Goal: Task Accomplishment & Management: Manage account settings

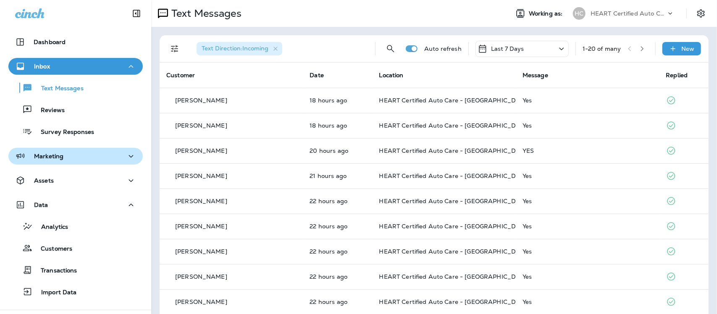
click at [55, 157] on p "Marketing" at bounding box center [48, 156] width 29 height 7
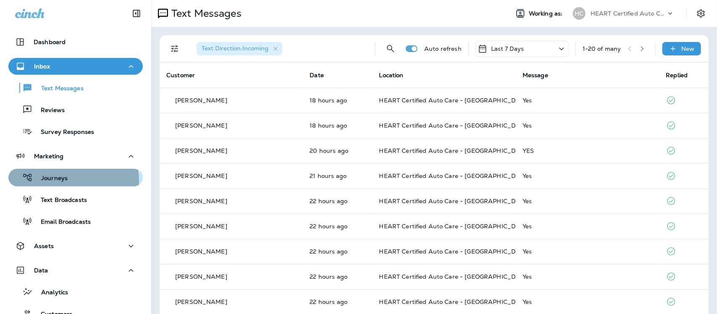
click at [62, 181] on p "Journeys" at bounding box center [50, 179] width 35 height 8
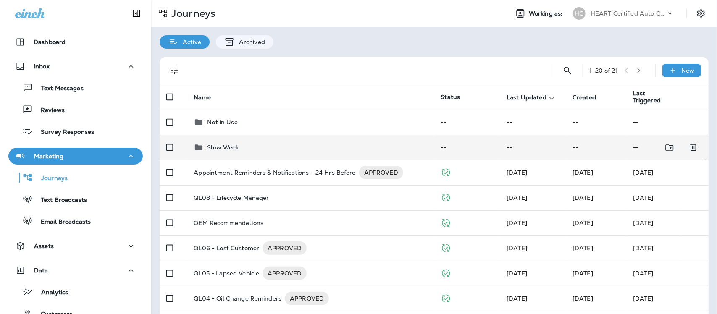
click at [218, 148] on p "Slow Week" at bounding box center [222, 147] width 31 height 7
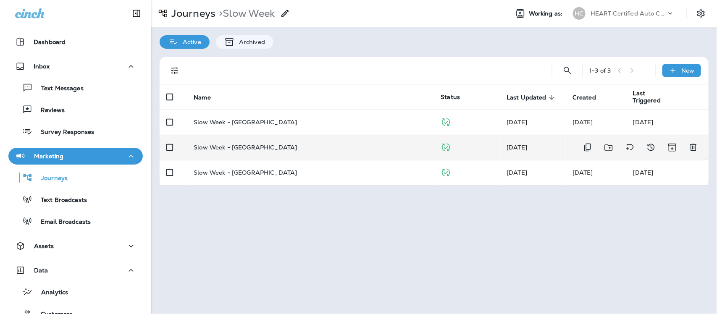
click at [233, 148] on p "Slow Week - [GEOGRAPHIC_DATA]" at bounding box center [245, 147] width 103 height 7
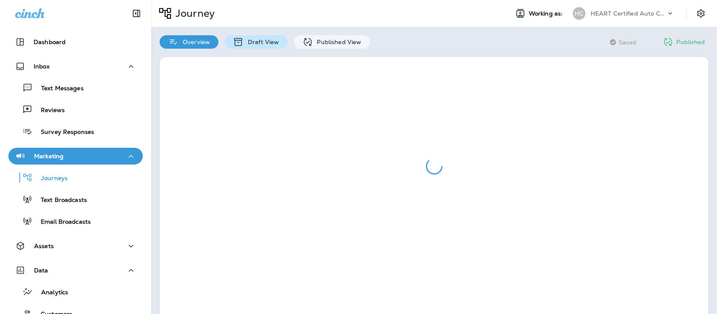
click at [267, 41] on p "Draft View" at bounding box center [261, 42] width 35 height 7
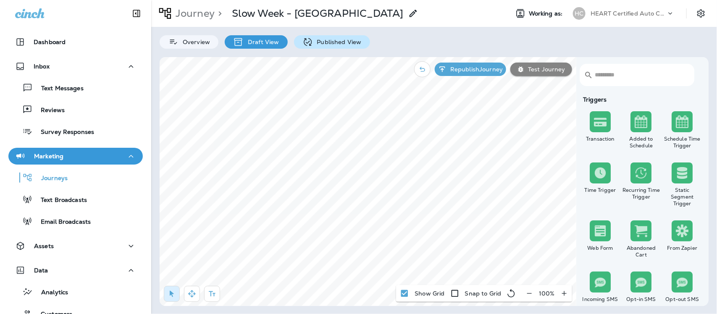
click at [328, 41] on p "Published View" at bounding box center [337, 42] width 49 height 7
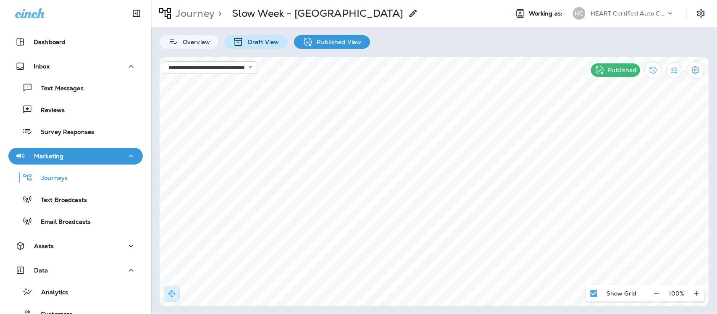
click at [265, 44] on p "Draft View" at bounding box center [261, 42] width 35 height 7
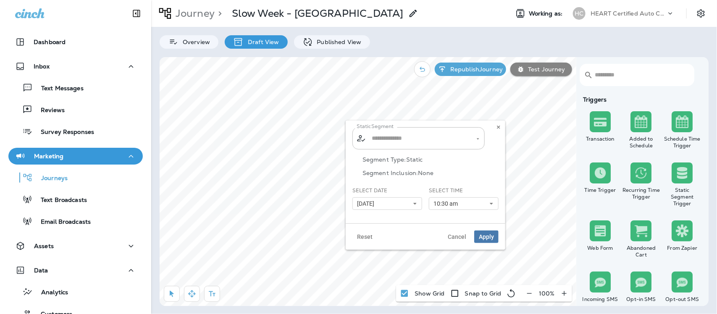
type input "**********"
click at [418, 203] on button "[DATE]" at bounding box center [387, 203] width 70 height 13
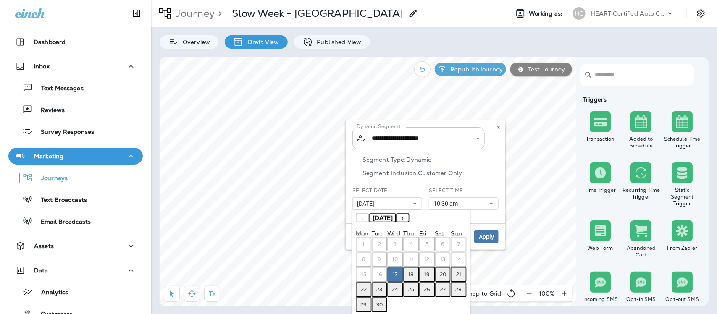
click at [362, 290] on abbr "22" at bounding box center [364, 289] width 6 height 7
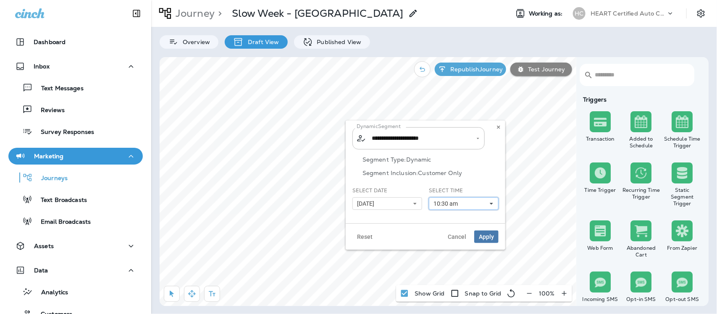
click at [493, 203] on icon at bounding box center [491, 203] width 5 height 5
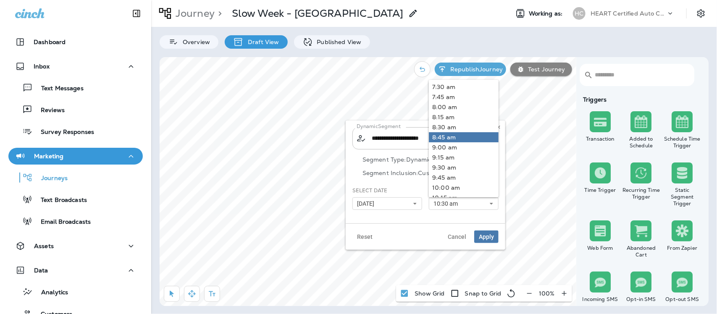
click at [440, 137] on link "8:45 am" at bounding box center [464, 137] width 70 height 10
click at [486, 232] on button "Apply" at bounding box center [486, 236] width 24 height 13
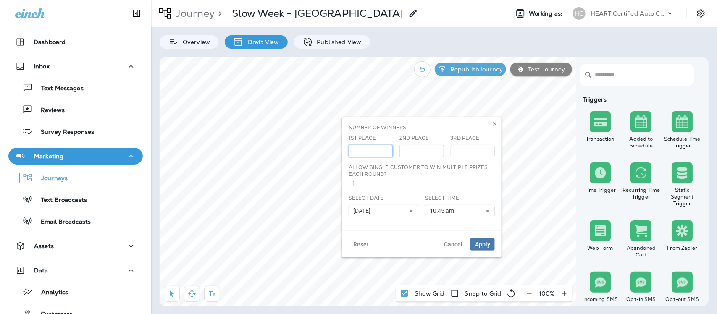
click at [383, 148] on input "***" at bounding box center [370, 151] width 44 height 13
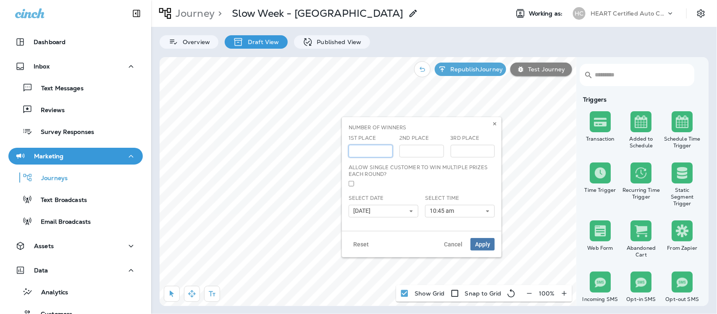
click at [383, 148] on input "***" at bounding box center [370, 151] width 44 height 13
click at [385, 147] on input "***" at bounding box center [370, 151] width 44 height 13
click at [384, 150] on input "***" at bounding box center [370, 151] width 44 height 13
click at [385, 147] on input "***" at bounding box center [370, 151] width 44 height 13
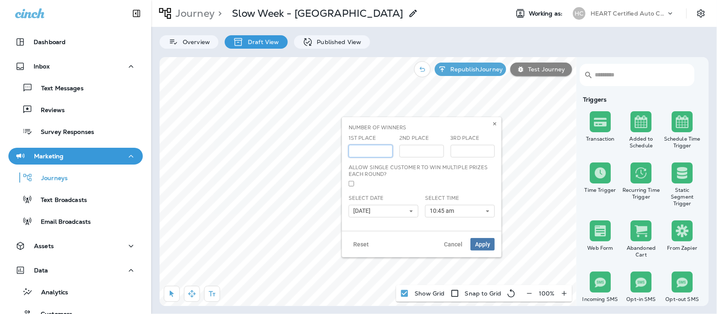
click at [385, 147] on input "***" at bounding box center [370, 151] width 44 height 13
type input "***"
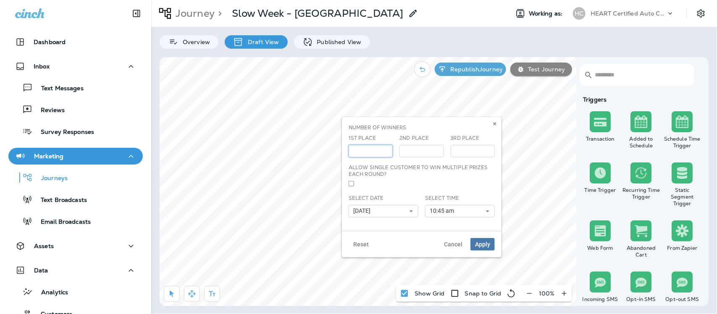
click at [385, 147] on input "***" at bounding box center [370, 151] width 44 height 13
click at [411, 212] on use at bounding box center [411, 211] width 3 height 2
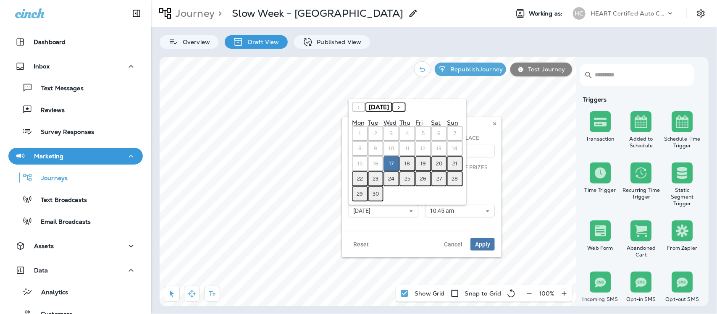
click at [357, 178] on abbr "22" at bounding box center [360, 178] width 6 height 7
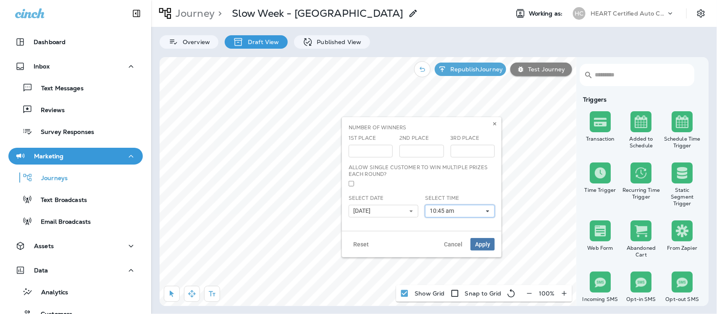
click at [485, 212] on icon at bounding box center [487, 211] width 5 height 5
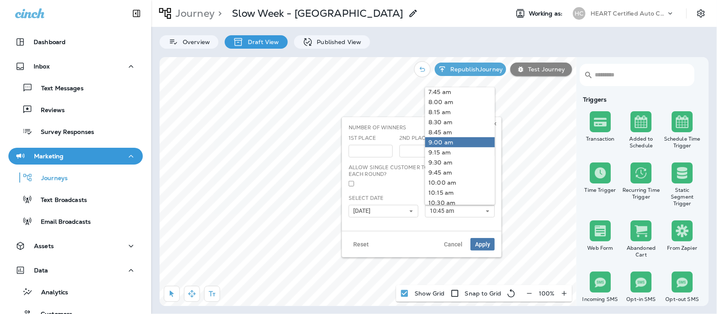
click at [444, 142] on link "9:00 am" at bounding box center [460, 142] width 70 height 10
click at [482, 246] on span "Apply" at bounding box center [482, 244] width 15 height 6
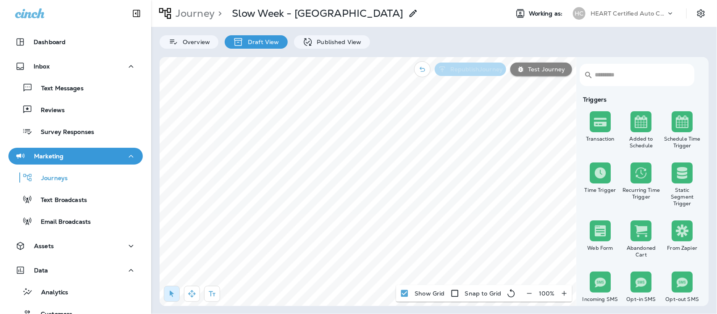
click at [487, 71] on p "Republish Journey" at bounding box center [475, 69] width 56 height 7
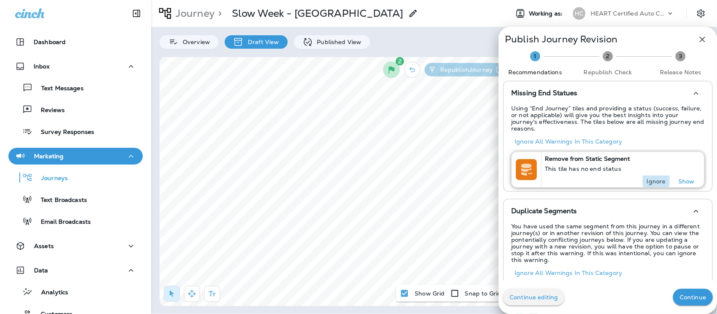
click at [647, 178] on p "Ignore" at bounding box center [656, 181] width 19 height 7
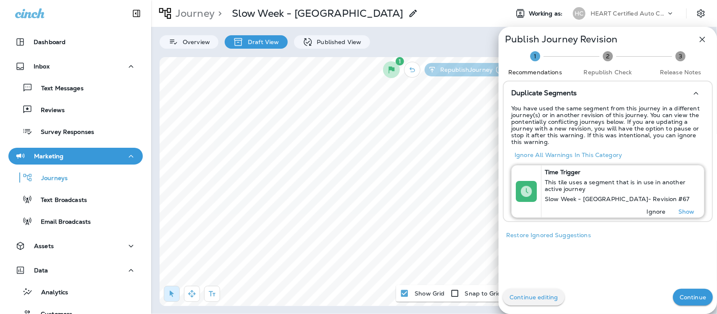
click at [649, 208] on p "Ignore" at bounding box center [656, 211] width 19 height 7
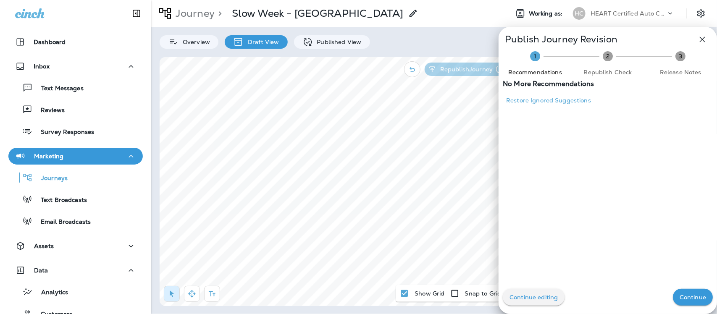
click at [682, 297] on p "Continue" at bounding box center [692, 297] width 26 height 7
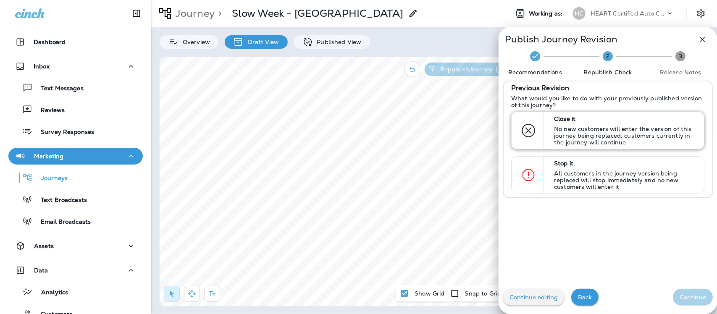
click at [566, 131] on p "No new customers will enter the version of this journey being replaced, custome…" at bounding box center [625, 136] width 142 height 20
click at [681, 293] on button "Continue" at bounding box center [693, 297] width 40 height 17
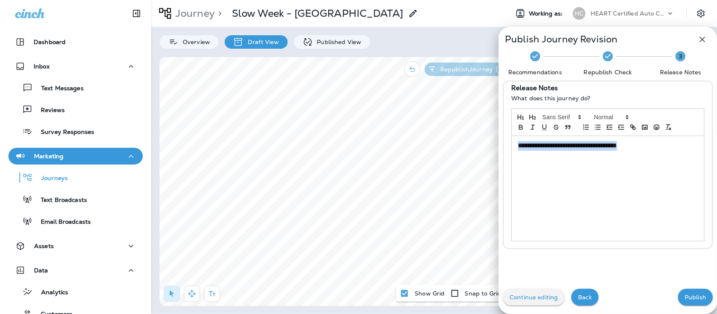
drag, startPoint x: 647, startPoint y: 146, endPoint x: 480, endPoint y: 152, distance: 167.2
click at [479, 155] on div "**********" at bounding box center [358, 157] width 717 height 314
click at [684, 299] on p "Publish" at bounding box center [694, 297] width 21 height 7
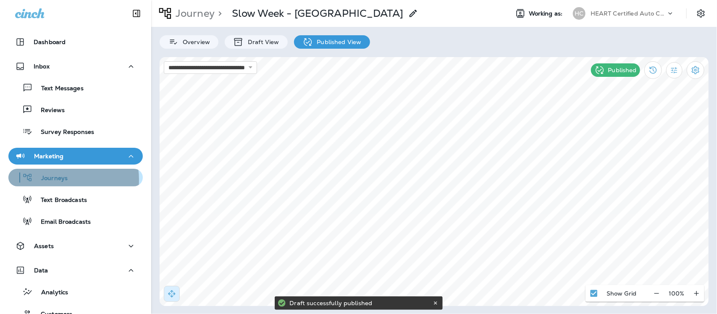
click at [57, 179] on p "Journeys" at bounding box center [50, 179] width 35 height 8
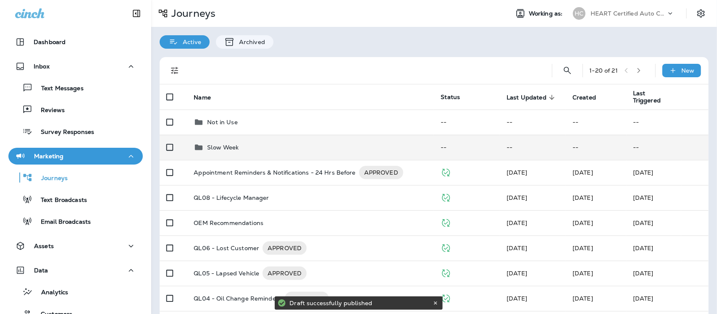
click at [223, 141] on td "Slow Week" at bounding box center [310, 147] width 247 height 25
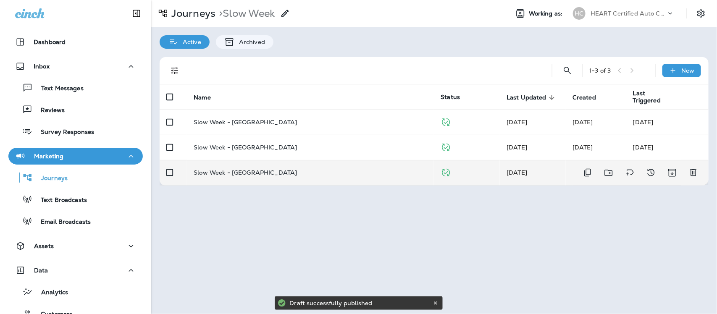
click at [245, 175] on p "Slow Week - [GEOGRAPHIC_DATA]" at bounding box center [245, 172] width 103 height 7
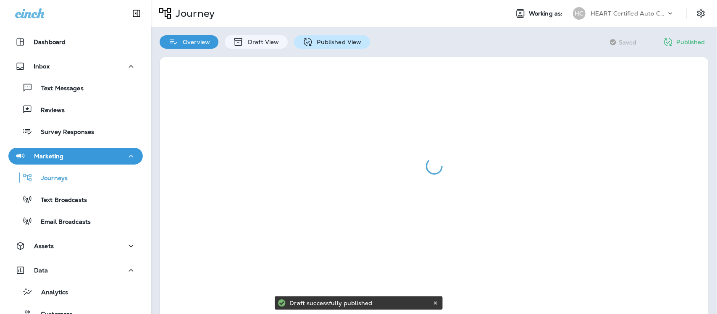
click at [326, 40] on p "Published View" at bounding box center [337, 42] width 49 height 7
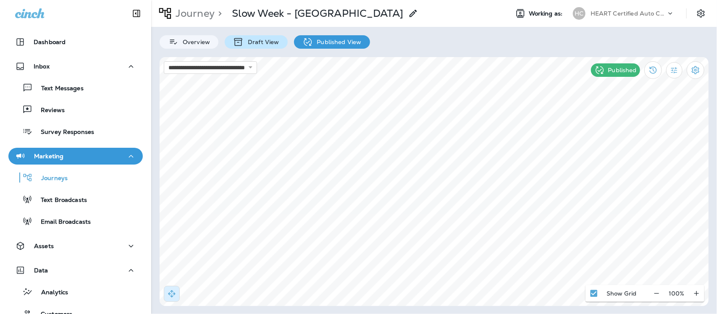
click at [262, 45] on p "Draft View" at bounding box center [261, 42] width 35 height 7
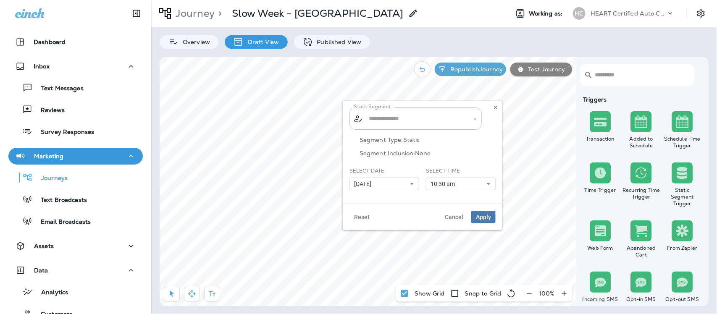
type input "**********"
click at [413, 185] on icon at bounding box center [411, 183] width 5 height 5
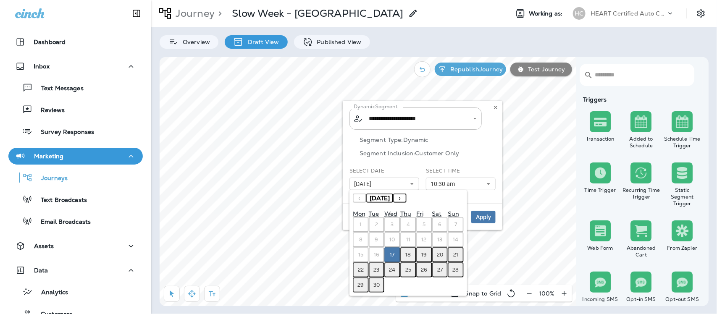
click at [361, 268] on abbr "22" at bounding box center [361, 270] width 6 height 7
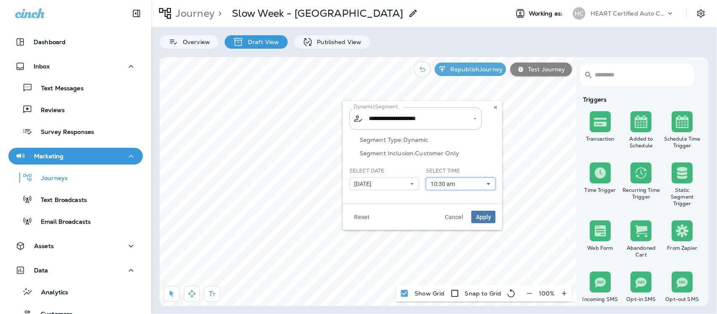
click at [490, 181] on icon at bounding box center [488, 183] width 5 height 5
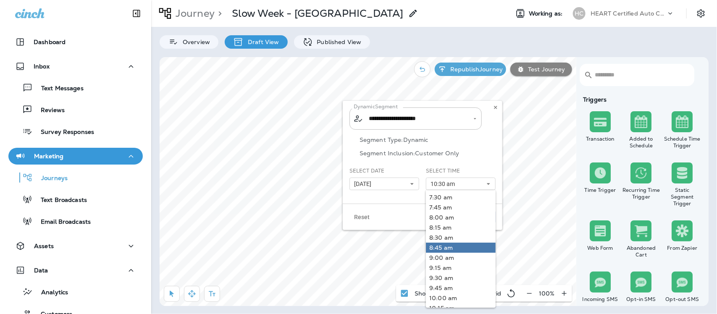
click at [451, 248] on link "8:45 am" at bounding box center [461, 248] width 70 height 10
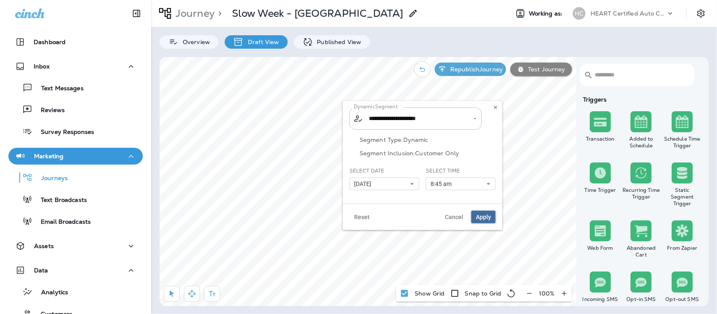
click at [478, 212] on button "Apply" at bounding box center [483, 217] width 24 height 13
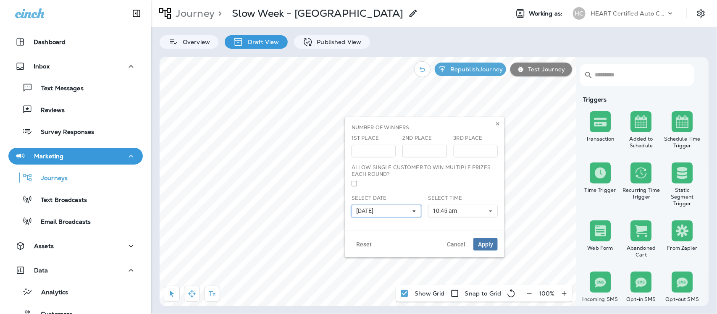
click at [416, 211] on icon at bounding box center [413, 211] width 5 height 5
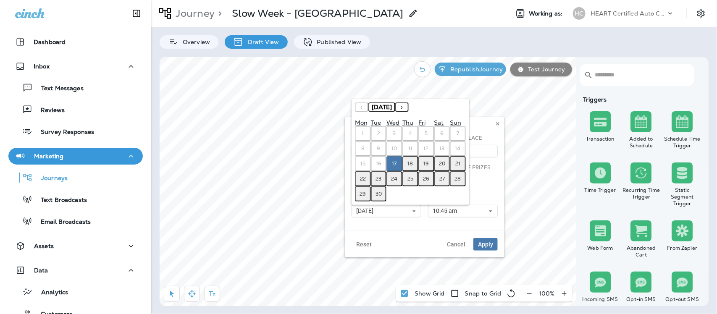
click at [362, 181] on abbr "22" at bounding box center [363, 178] width 6 height 7
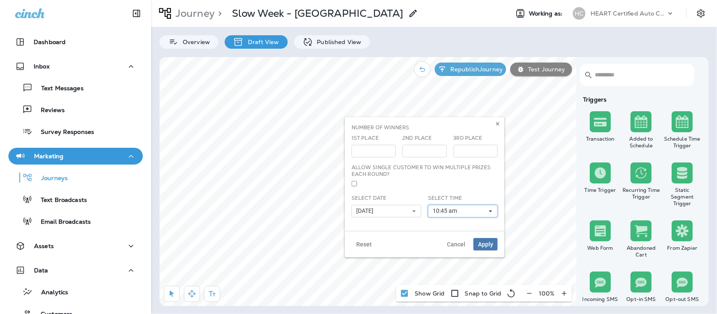
click at [488, 213] on icon at bounding box center [490, 211] width 5 height 5
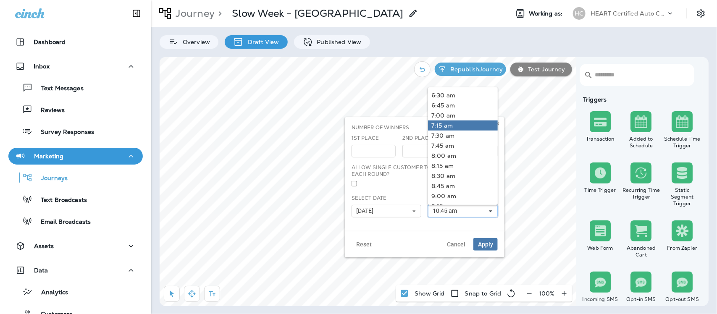
scroll to position [262, 0]
click at [452, 194] on link "9:00 am" at bounding box center [463, 195] width 70 height 10
click at [490, 248] on button "Apply" at bounding box center [485, 244] width 24 height 13
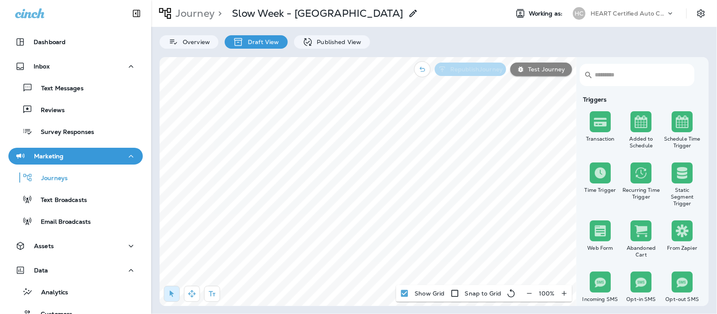
click at [477, 66] on p "Republish Journey" at bounding box center [475, 69] width 56 height 7
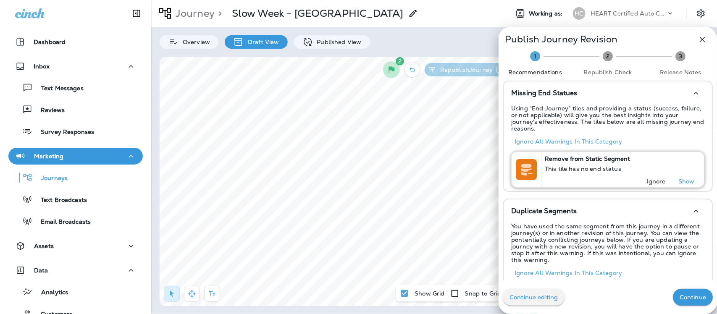
click at [653, 178] on p "Ignore" at bounding box center [656, 181] width 19 height 7
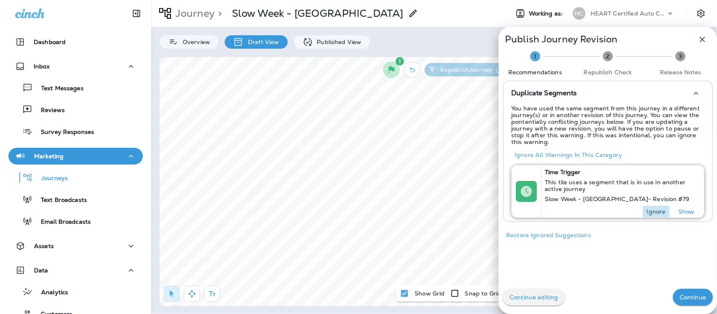
click at [652, 208] on p "Ignore" at bounding box center [656, 211] width 19 height 7
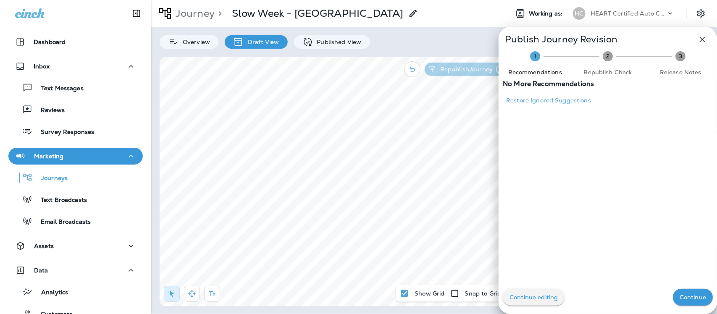
click at [683, 297] on p "Continue" at bounding box center [692, 297] width 26 height 7
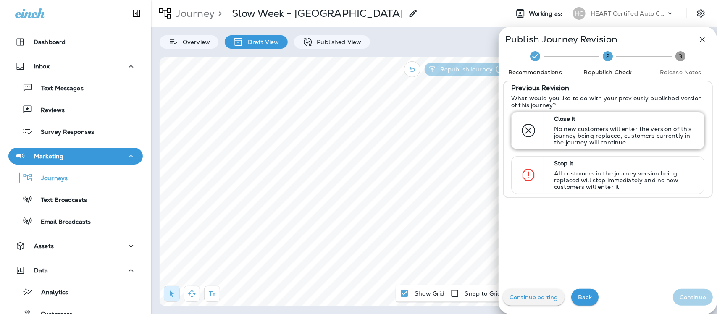
click at [572, 136] on p "No new customers will enter the version of this journey being replaced, custome…" at bounding box center [625, 136] width 142 height 20
click at [689, 297] on p "Continue" at bounding box center [692, 297] width 26 height 7
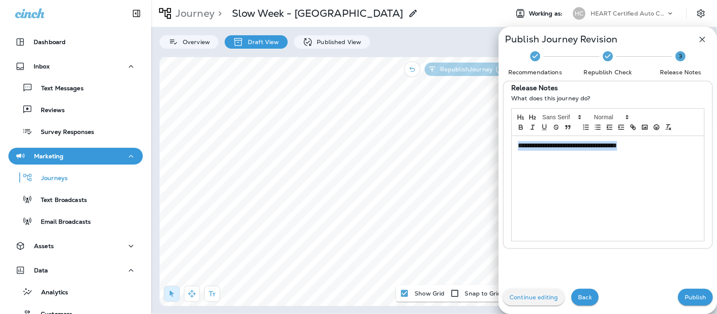
drag, startPoint x: 639, startPoint y: 145, endPoint x: 490, endPoint y: 144, distance: 149.9
click at [488, 144] on div "**********" at bounding box center [358, 157] width 717 height 314
click at [694, 299] on p "Publish" at bounding box center [694, 297] width 21 height 7
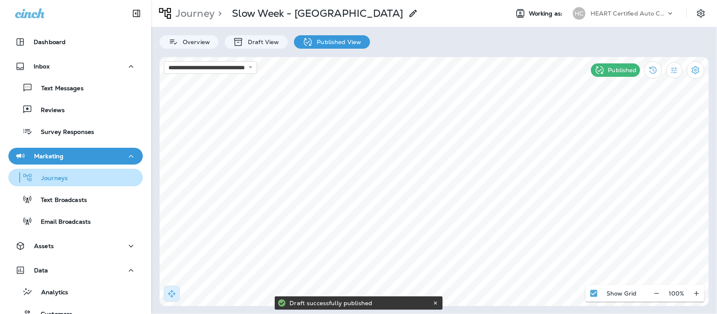
click at [55, 173] on div "Journeys" at bounding box center [40, 177] width 56 height 13
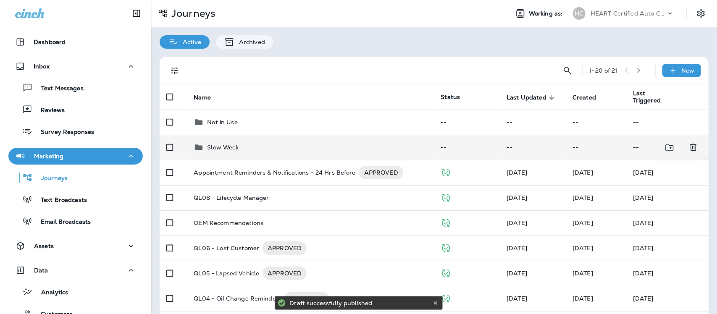
click at [231, 145] on p "Slow Week" at bounding box center [222, 147] width 31 height 7
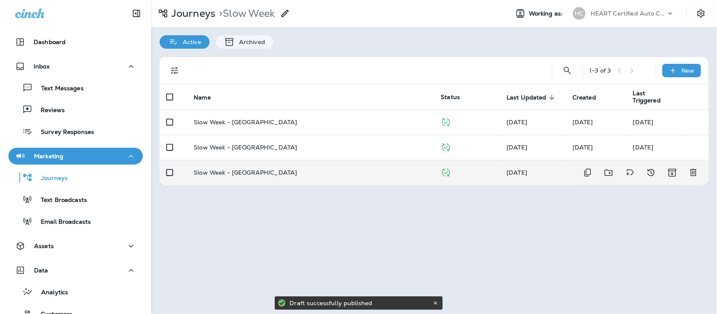
click at [255, 173] on p "Slow Week - [GEOGRAPHIC_DATA]" at bounding box center [245, 172] width 103 height 7
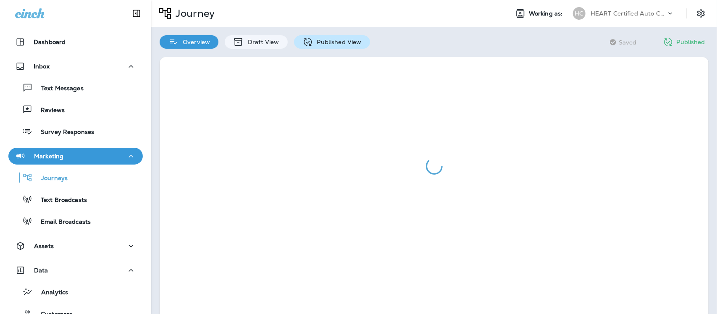
click at [338, 40] on p "Published View" at bounding box center [337, 42] width 49 height 7
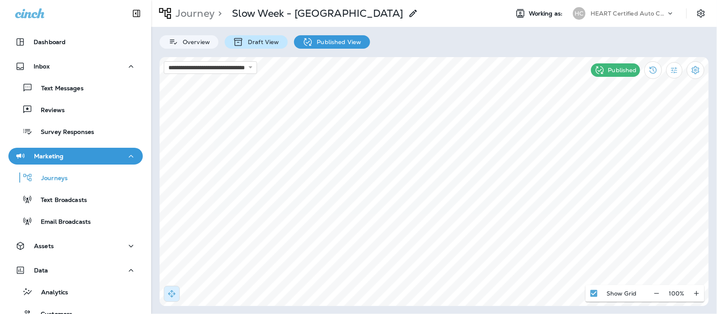
click at [248, 39] on p "Draft View" at bounding box center [261, 42] width 35 height 7
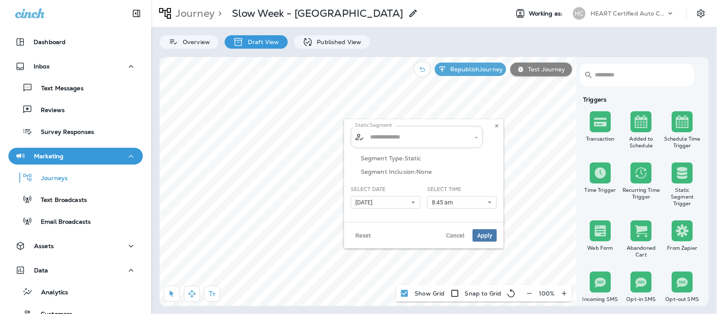
type input "**********"
click at [414, 200] on icon at bounding box center [413, 202] width 5 height 5
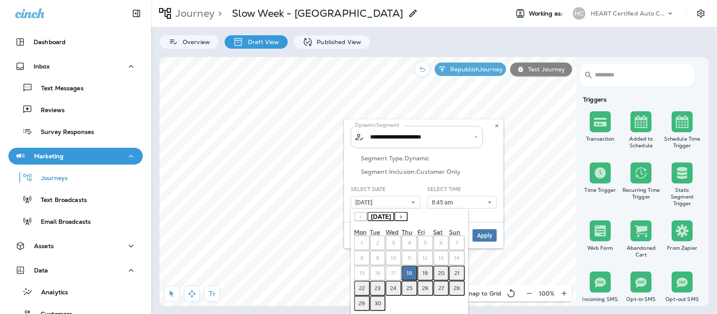
click at [359, 286] on abbr "22" at bounding box center [362, 288] width 6 height 7
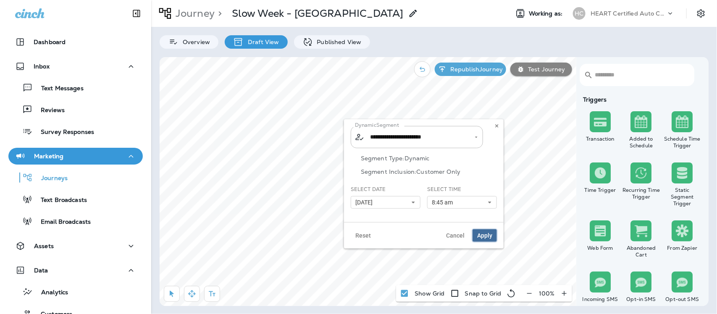
click at [486, 236] on span "Apply" at bounding box center [484, 236] width 15 height 6
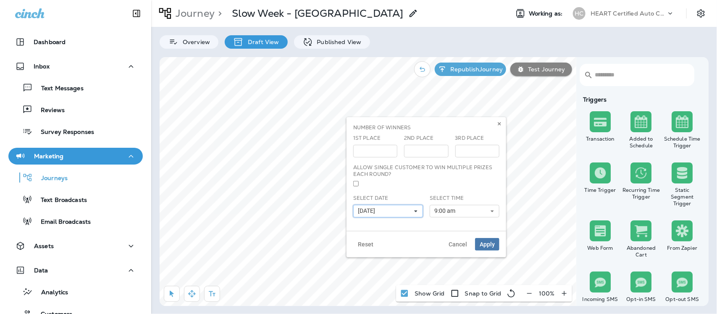
click at [416, 211] on use at bounding box center [415, 211] width 3 height 2
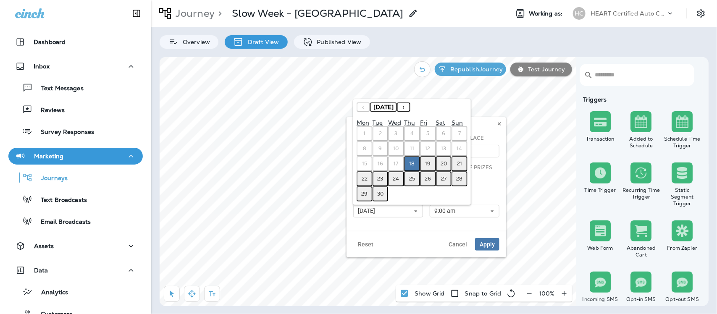
click at [362, 179] on abbr "22" at bounding box center [364, 178] width 6 height 7
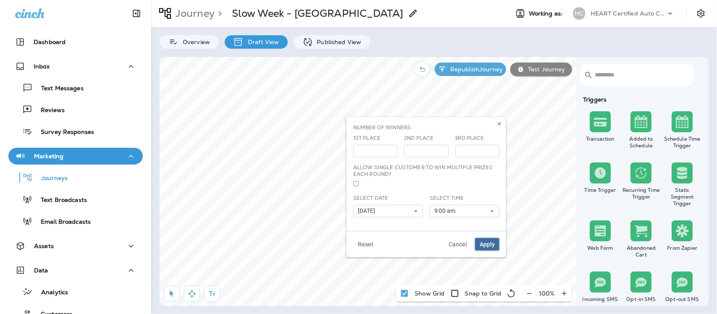
click at [493, 242] on span "Apply" at bounding box center [486, 244] width 15 height 6
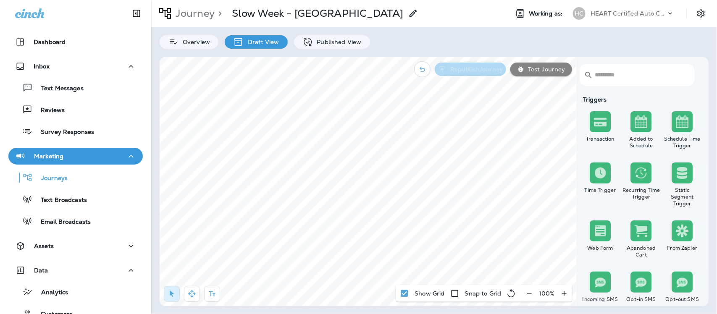
click at [471, 66] on p "Republish Journey" at bounding box center [475, 69] width 56 height 7
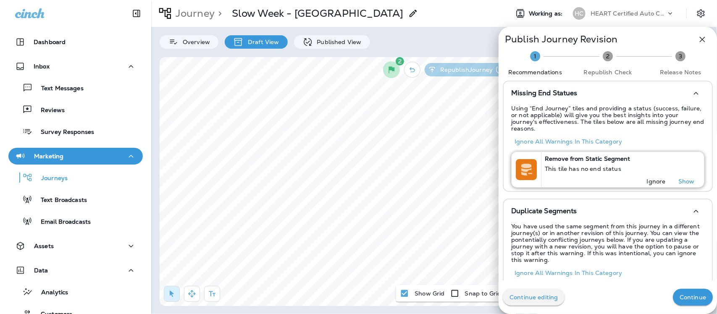
click at [648, 178] on p "Ignore" at bounding box center [656, 181] width 19 height 7
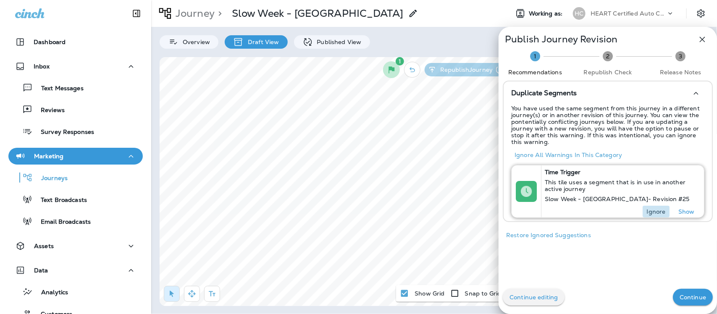
click at [649, 215] on button "Ignore" at bounding box center [655, 212] width 27 height 12
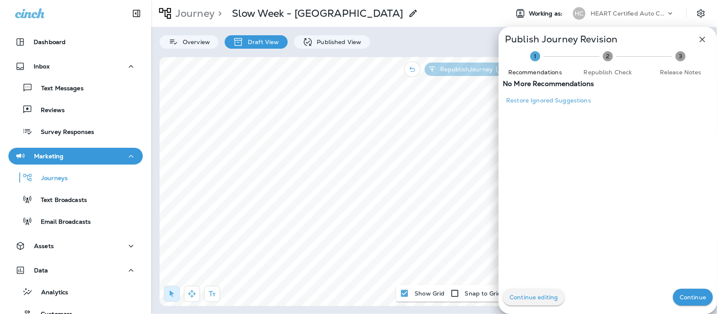
click at [679, 295] on p "Continue" at bounding box center [692, 297] width 26 height 7
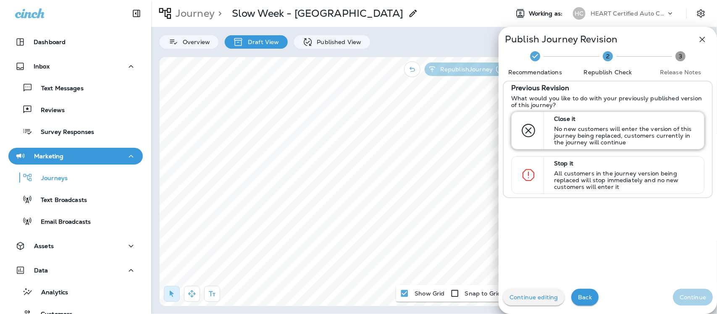
click at [570, 131] on p "No new customers will enter the version of this journey being replaced, custome…" at bounding box center [625, 136] width 142 height 20
click at [679, 296] on p "Continue" at bounding box center [692, 297] width 26 height 7
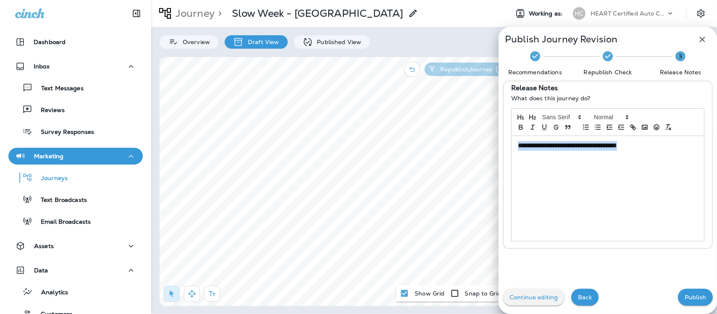
drag, startPoint x: 642, startPoint y: 145, endPoint x: 488, endPoint y: 148, distance: 154.1
click at [488, 148] on div "**********" at bounding box center [358, 157] width 717 height 314
click at [684, 294] on p "Publish" at bounding box center [694, 297] width 21 height 7
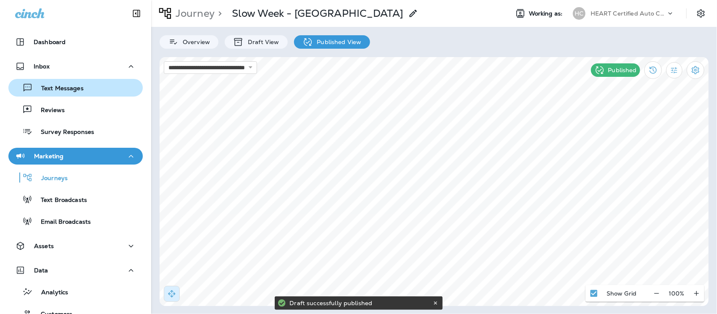
click at [54, 87] on p "Text Messages" at bounding box center [58, 89] width 51 height 8
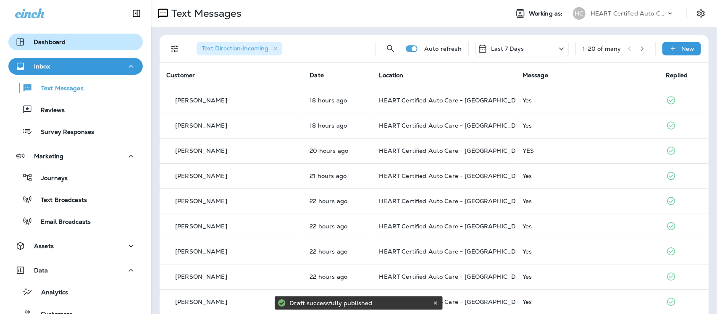
click at [45, 37] on div "Dashboard" at bounding box center [40, 42] width 50 height 10
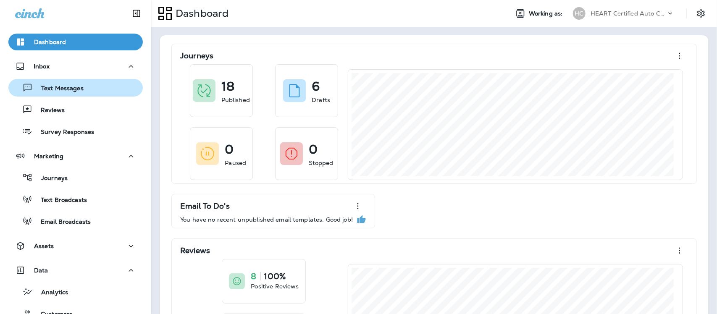
click at [65, 89] on p "Text Messages" at bounding box center [58, 89] width 51 height 8
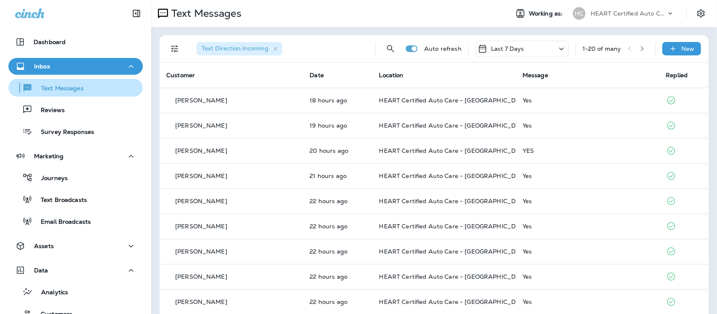
click at [51, 89] on p "Text Messages" at bounding box center [58, 89] width 51 height 8
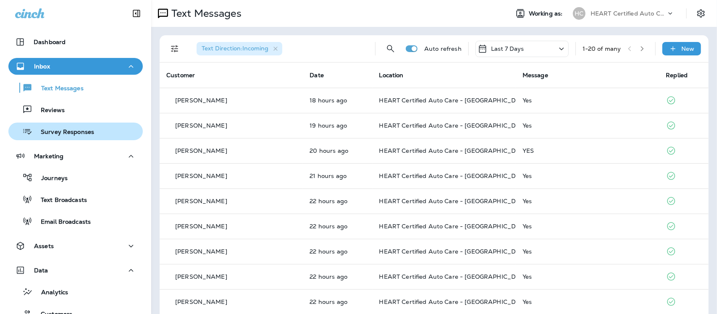
click at [66, 133] on p "Survey Responses" at bounding box center [63, 132] width 62 height 8
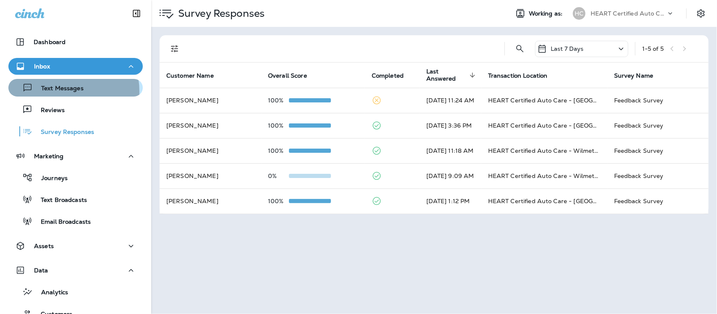
click at [63, 91] on p "Text Messages" at bounding box center [58, 89] width 51 height 8
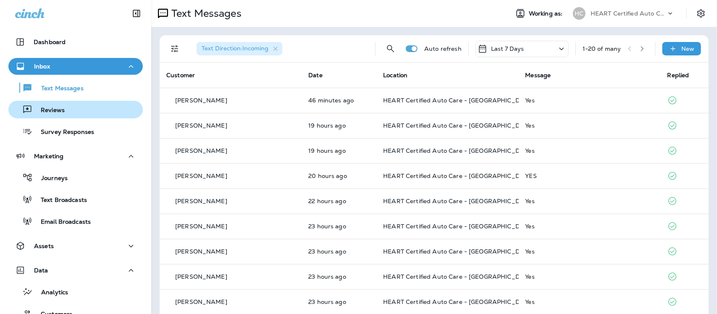
click at [37, 110] on p "Reviews" at bounding box center [48, 111] width 32 height 8
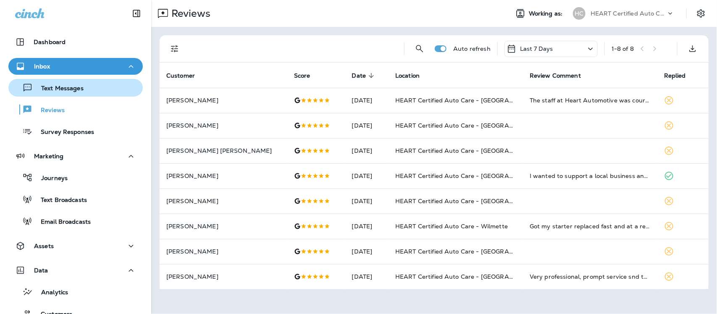
click at [70, 84] on div "Text Messages" at bounding box center [48, 87] width 72 height 13
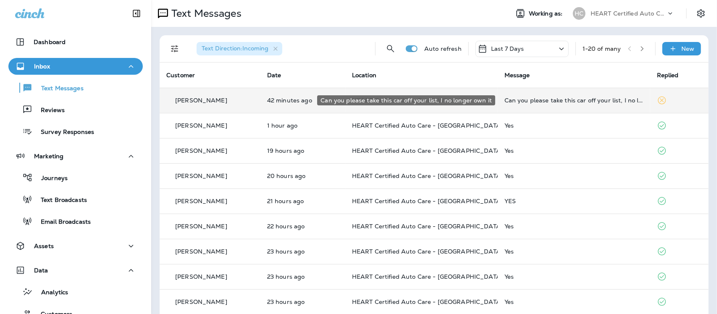
click at [572, 101] on div "Can you please take this car off your list, I no longer own it" at bounding box center [573, 100] width 139 height 7
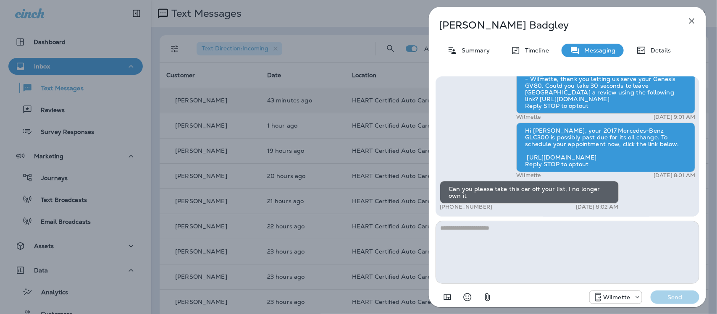
click at [485, 247] on textarea at bounding box center [567, 252] width 264 height 63
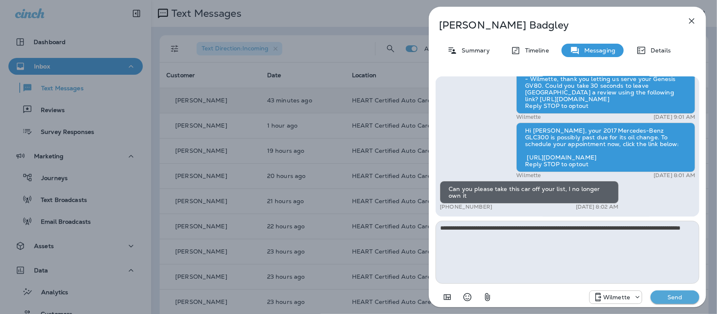
type textarea "**********"
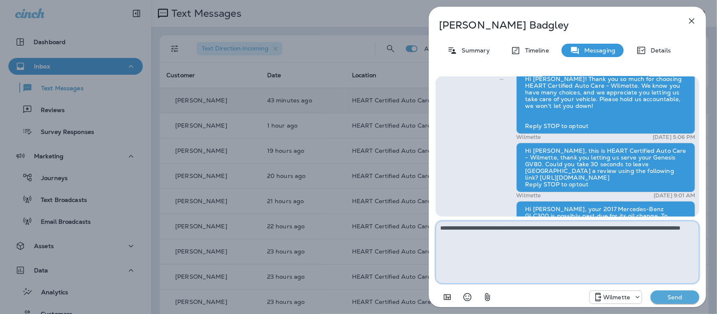
scroll to position [-52, 0]
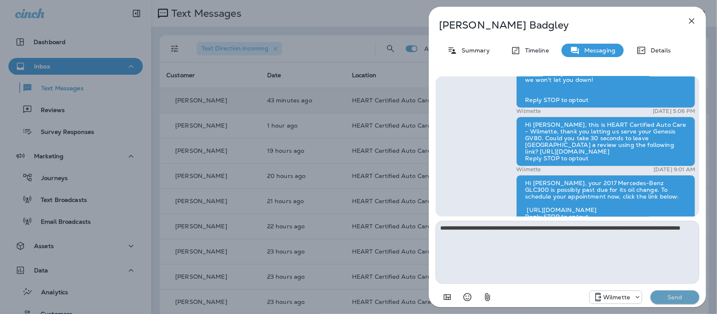
click at [672, 297] on p "Send" at bounding box center [674, 297] width 35 height 8
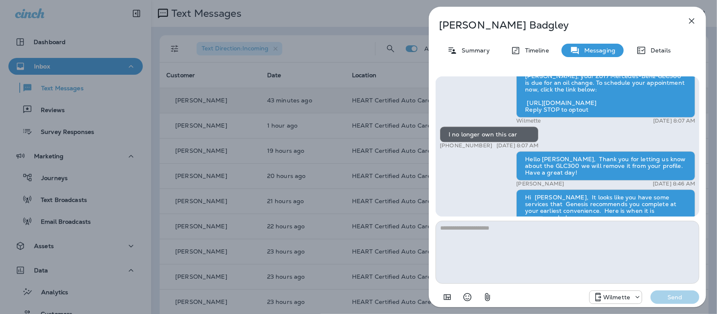
scroll to position [-367, 0]
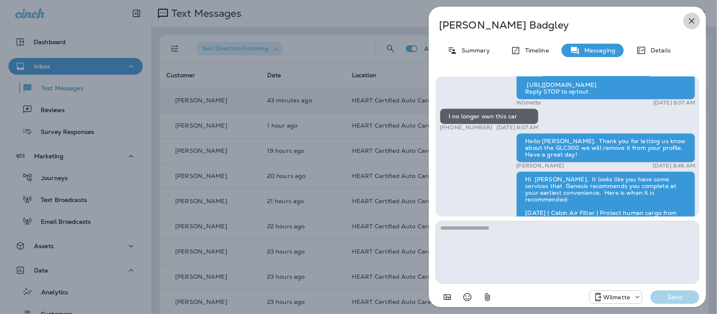
click at [691, 20] on icon "button" at bounding box center [691, 20] width 5 height 5
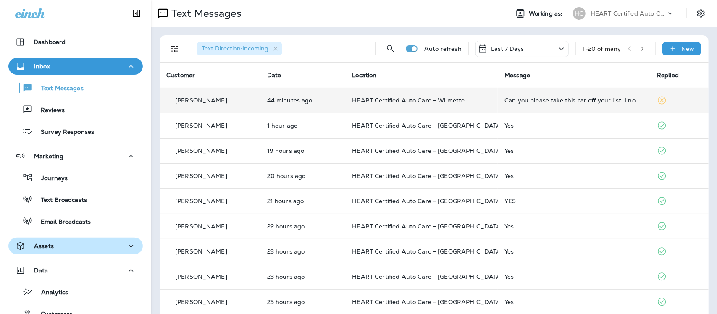
click at [80, 248] on div "Assets" at bounding box center [75, 246] width 121 height 10
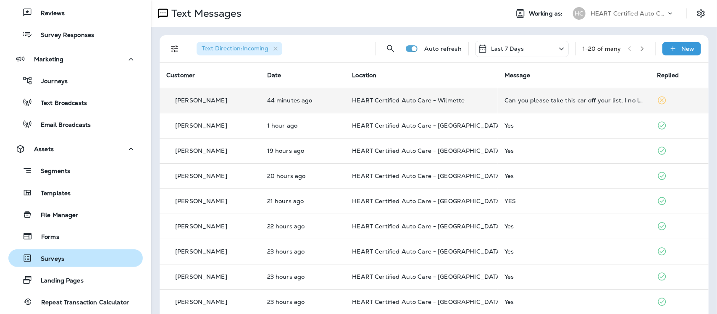
scroll to position [105, 0]
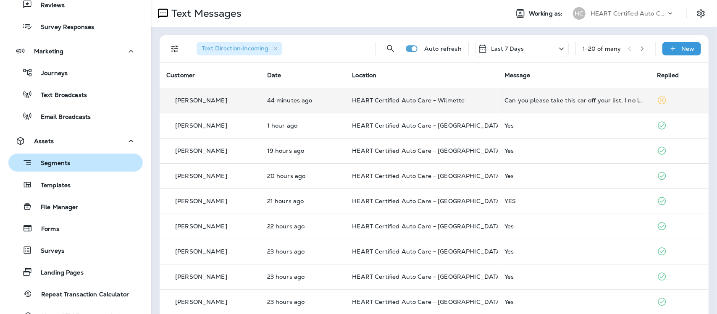
click at [73, 165] on div "Segments" at bounding box center [76, 162] width 128 height 13
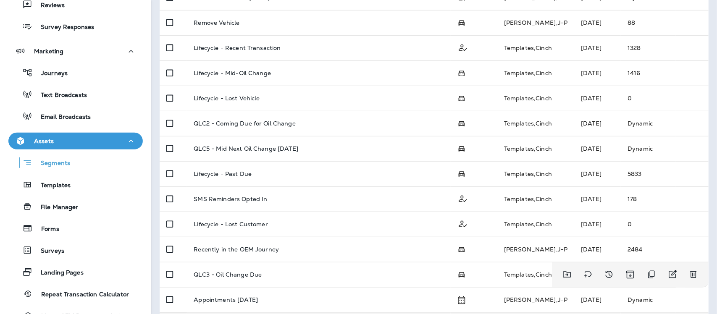
scroll to position [95, 0]
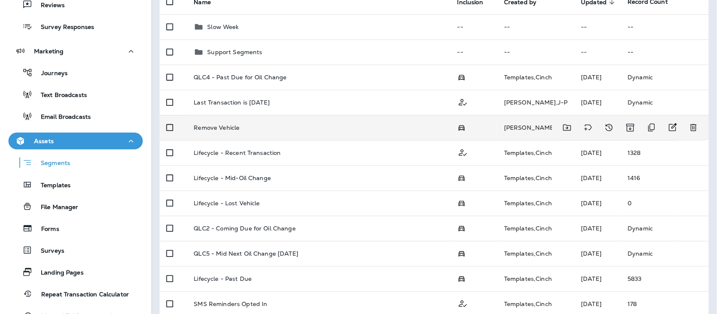
click at [226, 125] on p "Remove Vehicle" at bounding box center [217, 127] width 46 height 7
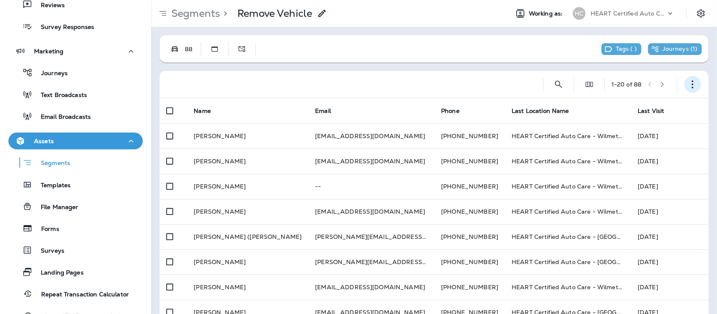
click at [688, 81] on icon "button" at bounding box center [692, 84] width 8 height 8
click at [661, 104] on button "Edit Segment" at bounding box center [642, 106] width 101 height 20
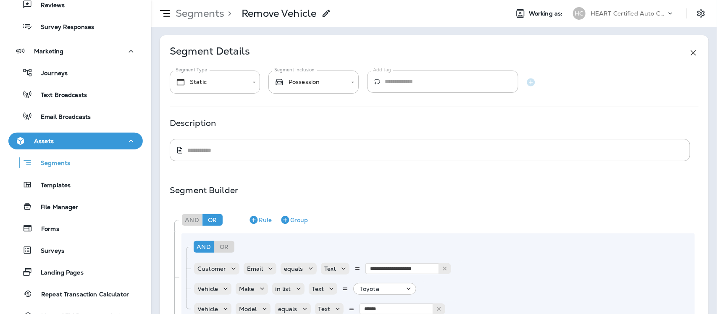
type input "**********"
paste input "text"
type input "**********"
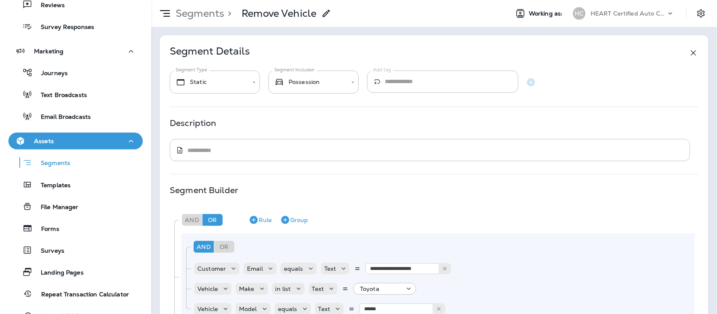
type input "*"
type input "*****"
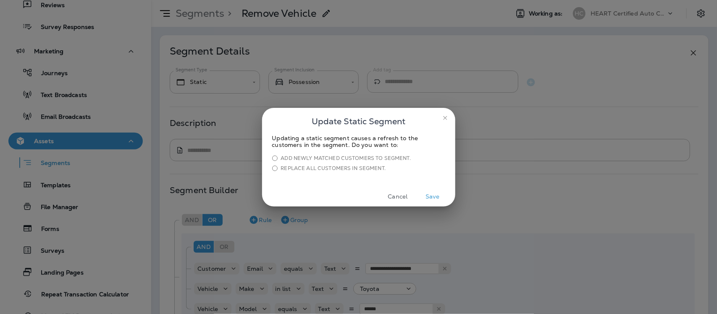
click at [437, 195] on button "Save" at bounding box center [432, 196] width 31 height 13
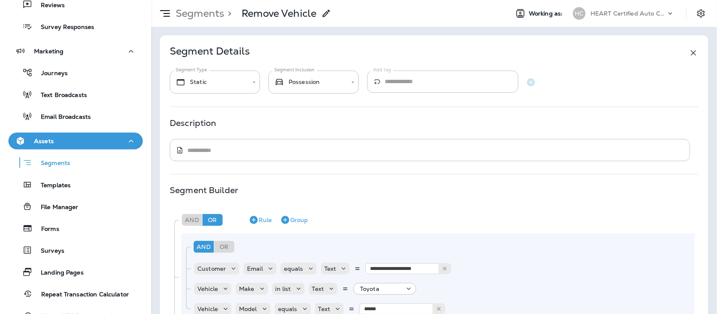
scroll to position [8423, 0]
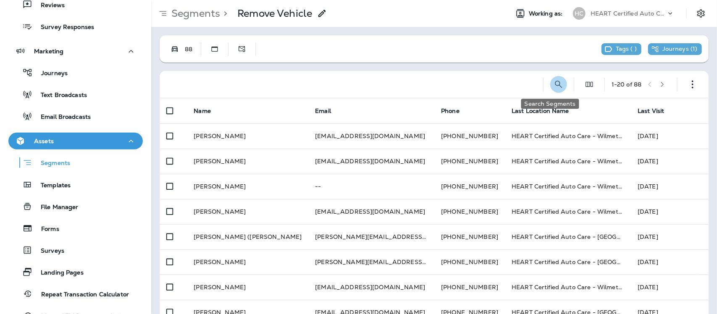
click at [553, 89] on icon "Search Segments" at bounding box center [558, 84] width 10 height 10
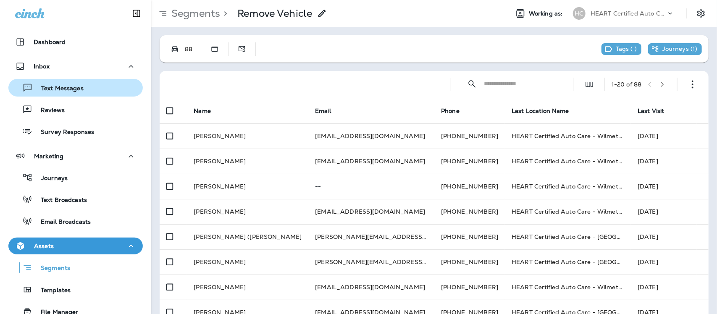
click at [72, 83] on div "Text Messages" at bounding box center [48, 87] width 72 height 13
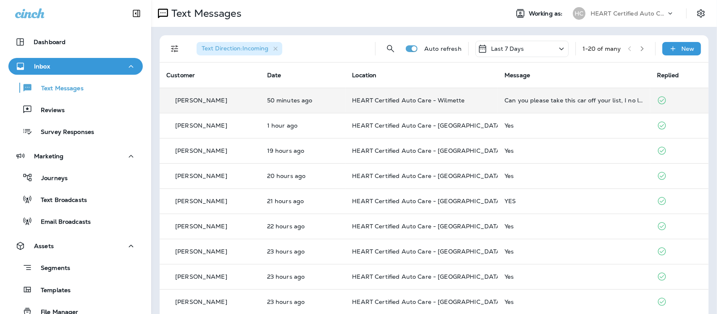
click at [494, 101] on td "HEART Certified Auto Care - Wilmette" at bounding box center [421, 100] width 152 height 25
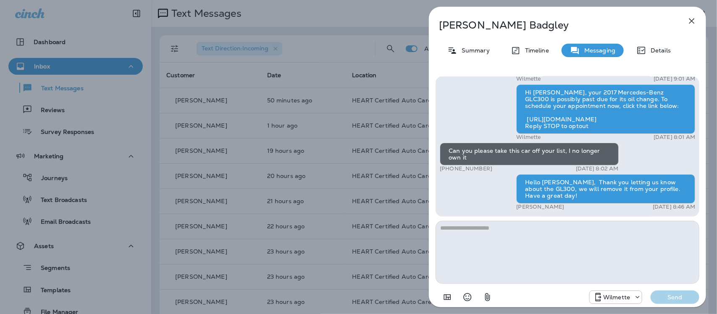
click at [689, 21] on icon "button" at bounding box center [691, 21] width 10 height 10
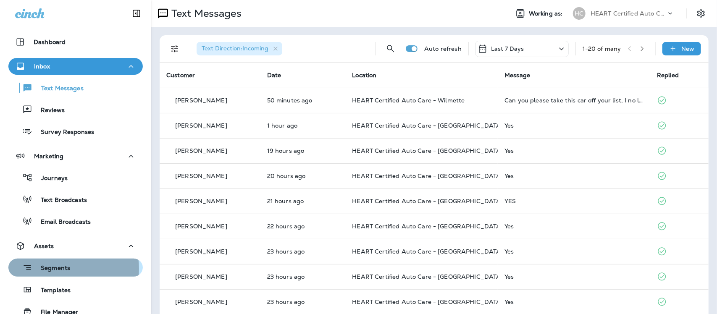
click at [64, 269] on p "Segments" at bounding box center [51, 268] width 38 height 8
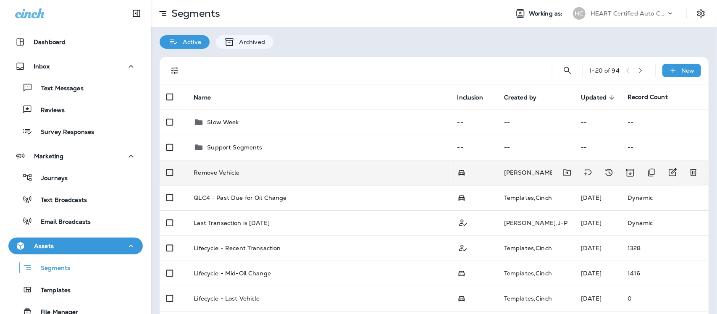
click at [236, 173] on p "Remove Vehicle" at bounding box center [217, 172] width 46 height 7
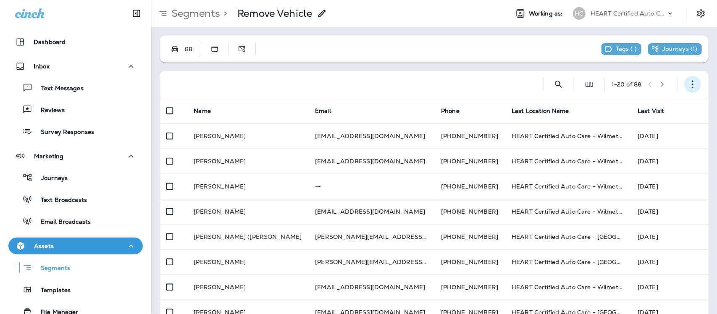
click at [688, 83] on icon "button" at bounding box center [692, 84] width 8 height 8
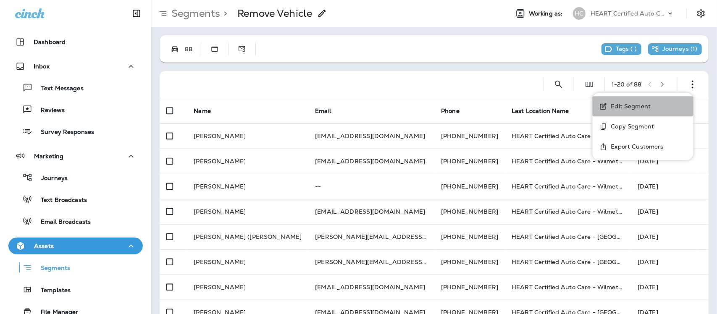
click at [638, 103] on p "Edit Segment" at bounding box center [628, 106] width 43 height 7
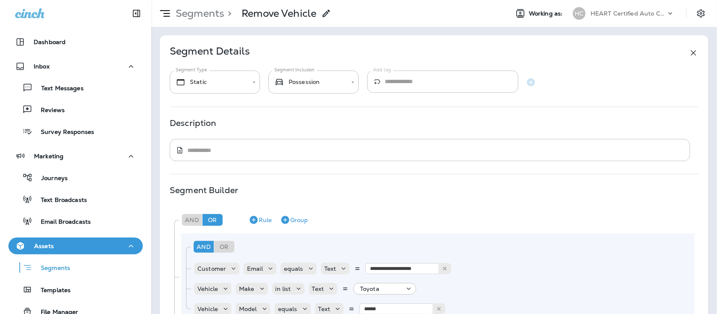
type input "**********"
type input "******"
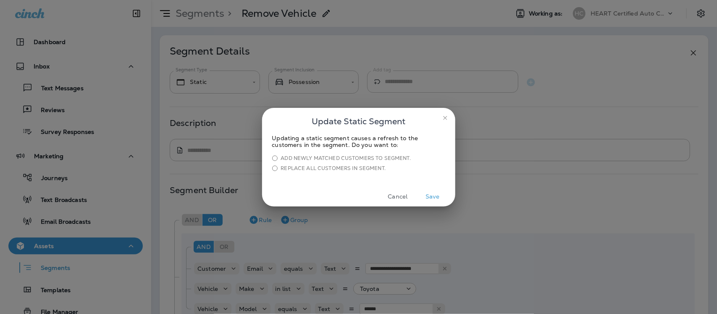
click at [437, 197] on button "Save" at bounding box center [432, 196] width 31 height 13
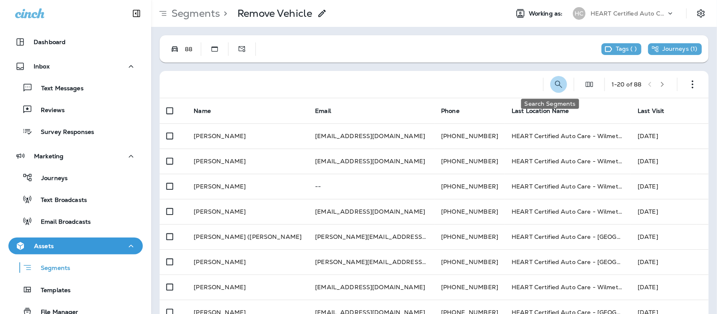
click at [553, 86] on icon "Search Segments" at bounding box center [558, 84] width 10 height 10
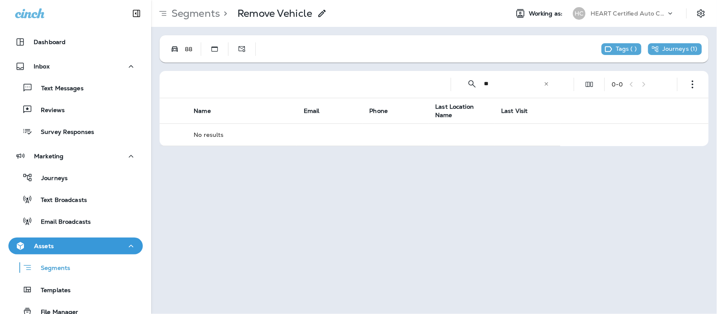
type input "*"
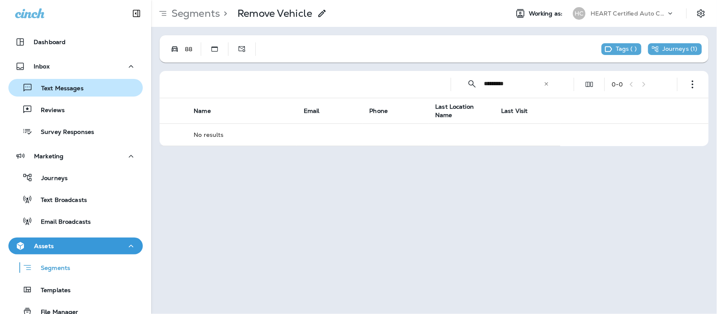
type input "*********"
click at [64, 88] on p "Text Messages" at bounding box center [58, 89] width 51 height 8
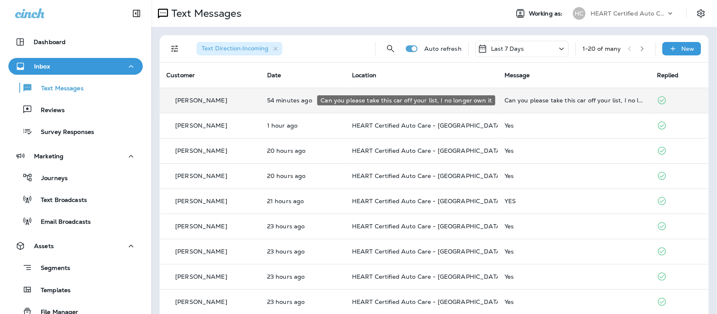
click at [515, 103] on div "Can you please take this car off your list, I no longer own it" at bounding box center [573, 100] width 139 height 7
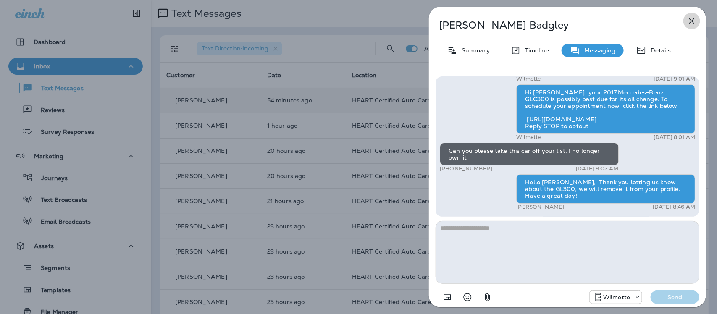
click at [689, 19] on icon "button" at bounding box center [691, 21] width 10 height 10
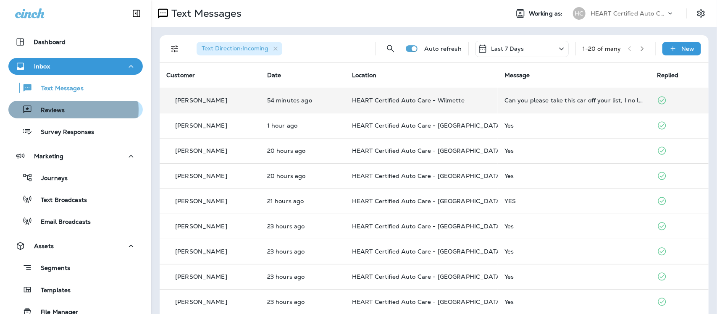
click at [57, 110] on p "Reviews" at bounding box center [48, 111] width 32 height 8
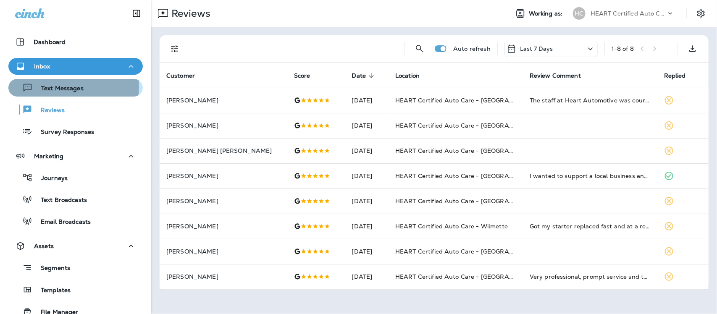
click at [72, 87] on p "Text Messages" at bounding box center [58, 89] width 51 height 8
